Goal: Find specific page/section: Find specific page/section

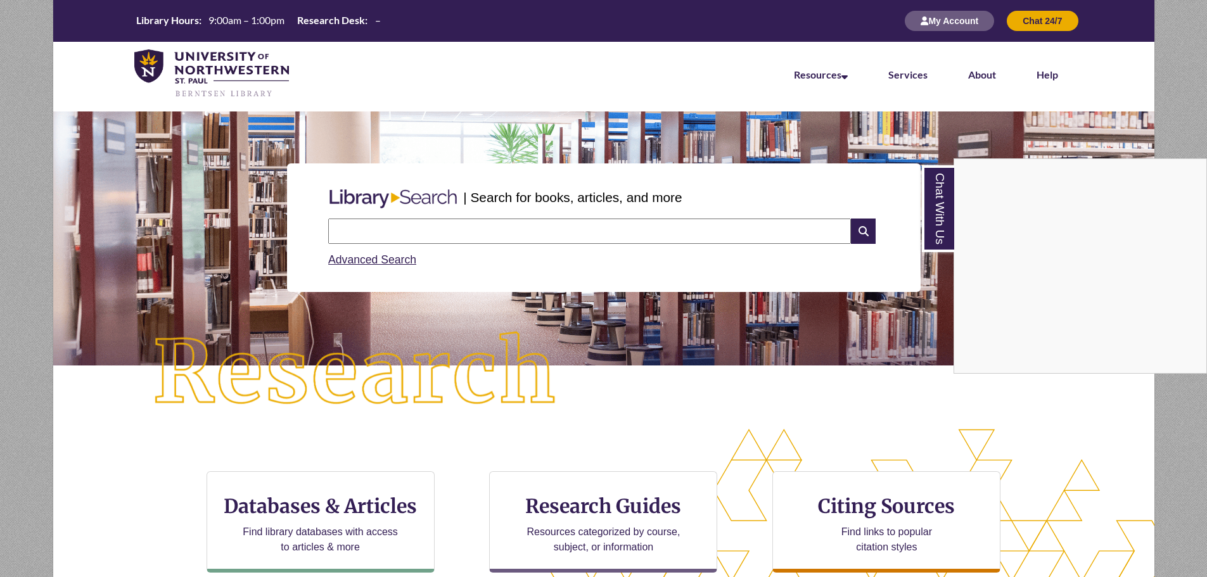
click at [354, 230] on div "Chat With Us" at bounding box center [603, 288] width 1207 height 577
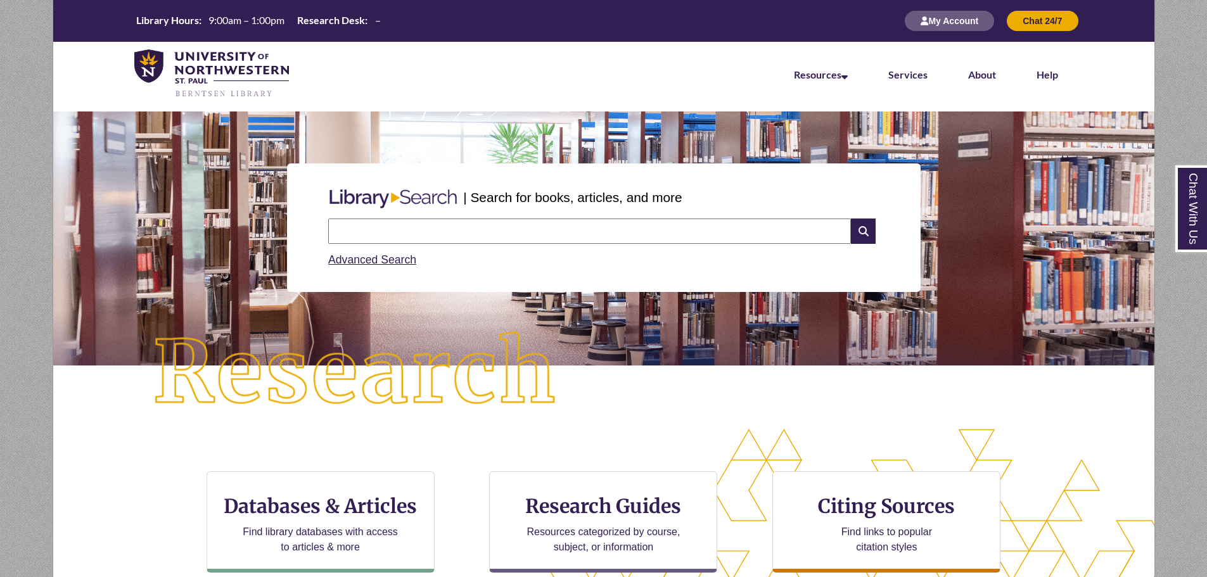
click at [355, 224] on input "text" at bounding box center [589, 231] width 523 height 25
type input "**********"
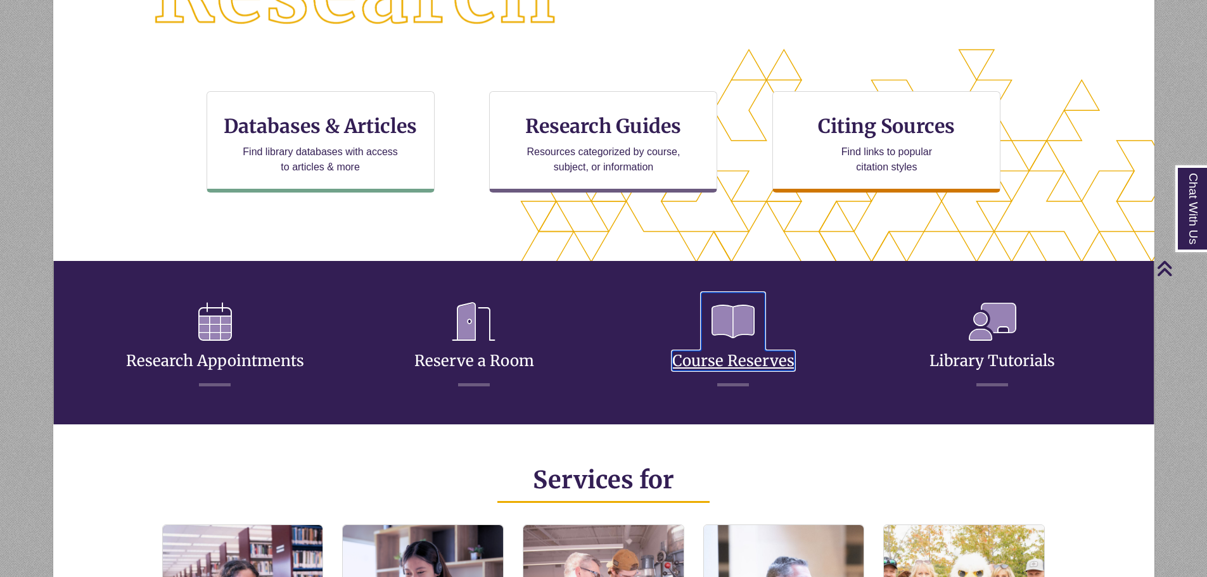
click at [736, 367] on link "Course Reserves" at bounding box center [733, 346] width 122 height 50
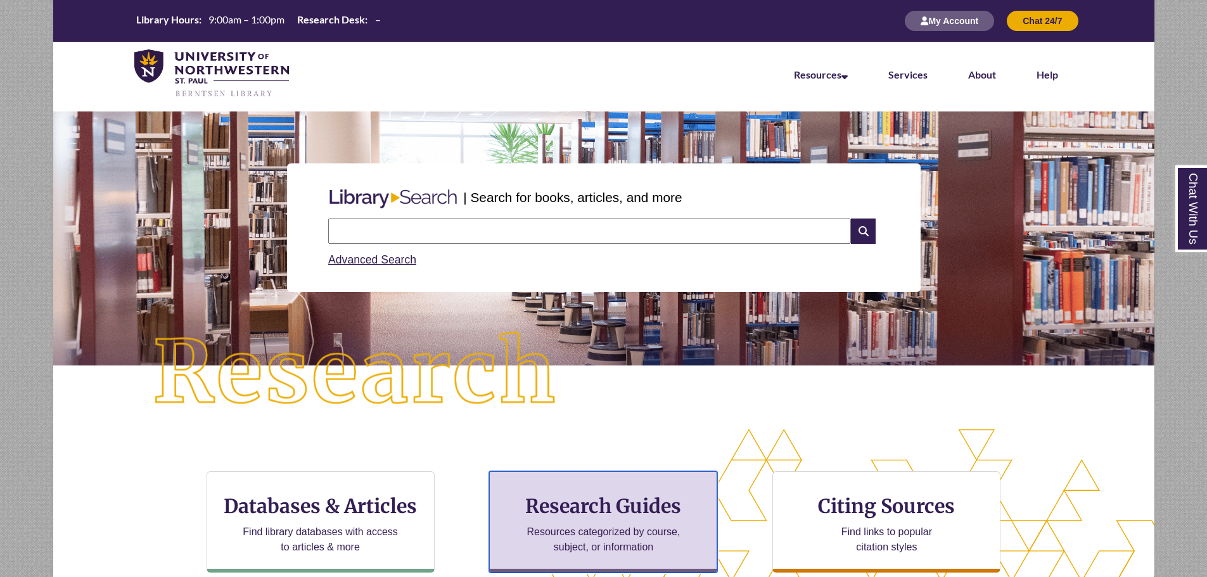
click at [630, 534] on p "Resources categorized by course, subject, or information" at bounding box center [603, 539] width 165 height 30
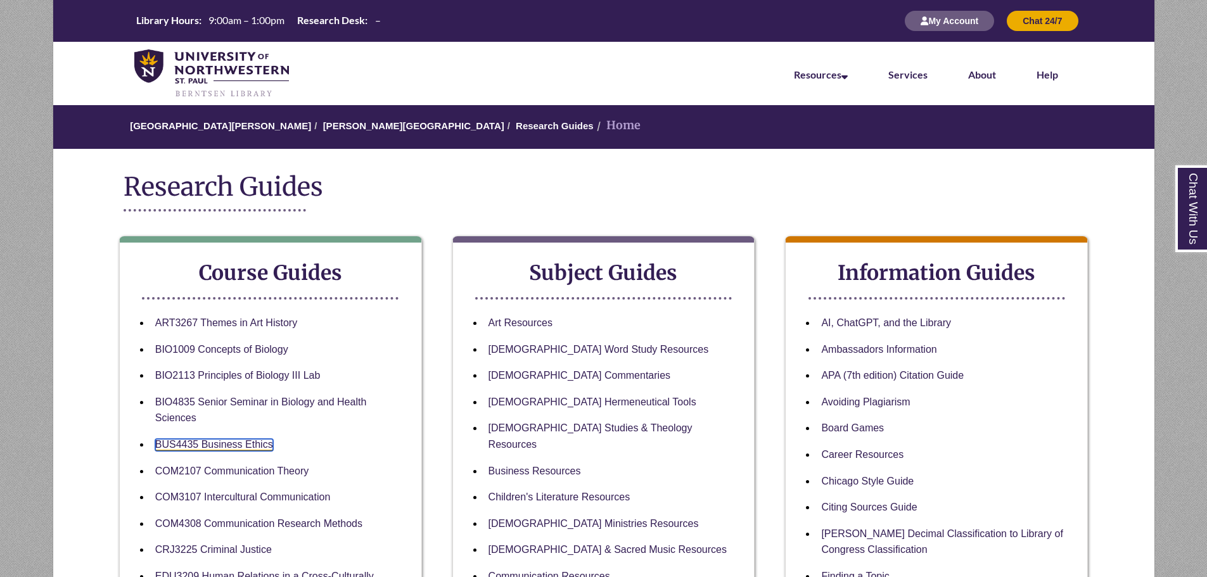
click at [225, 441] on link "BUS4435 Business Ethics" at bounding box center [214, 445] width 118 height 12
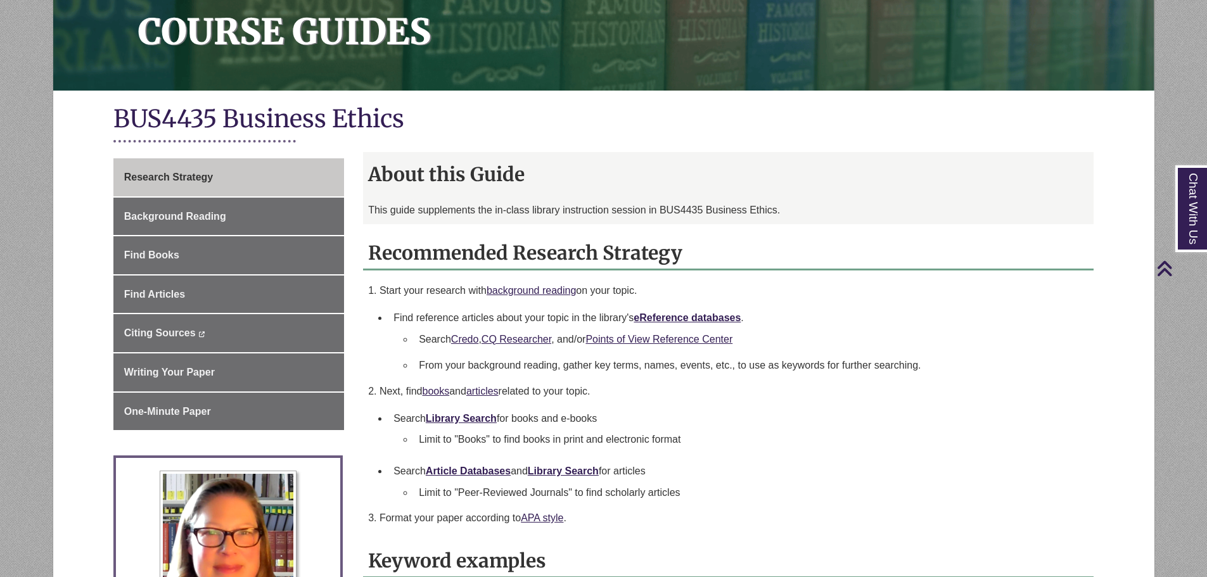
scroll to position [253, 0]
